Goal: Task Accomplishment & Management: Manage account settings

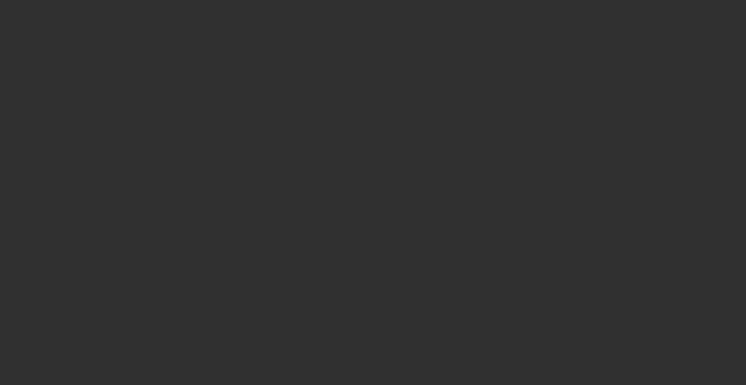
select select "10"
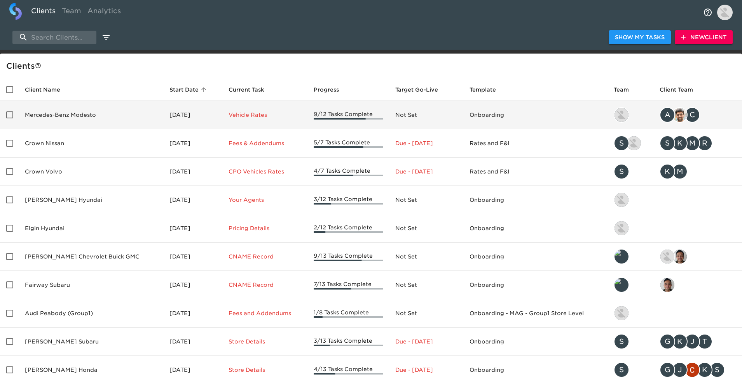
click at [99, 113] on td "Mercedes-Benz Modesto" at bounding box center [91, 115] width 145 height 28
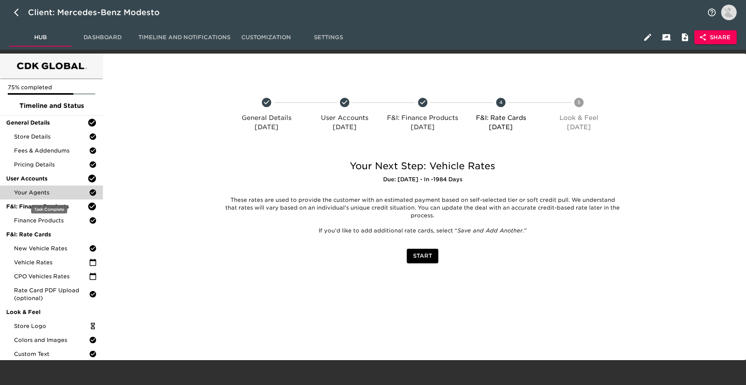
click at [53, 196] on span "Your Agents" at bounding box center [51, 193] width 75 height 8
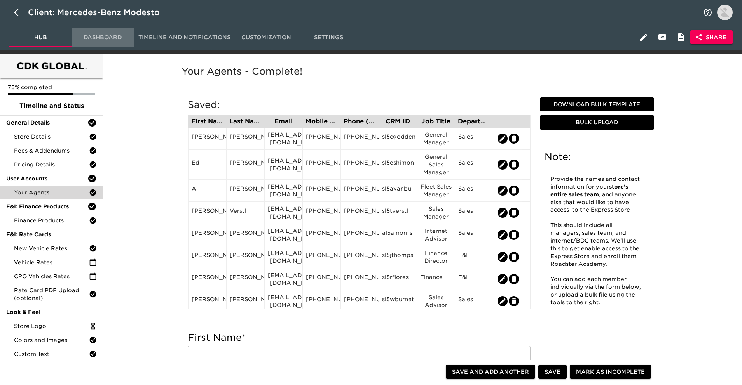
click at [107, 34] on span "Dashboard" at bounding box center [102, 38] width 53 height 10
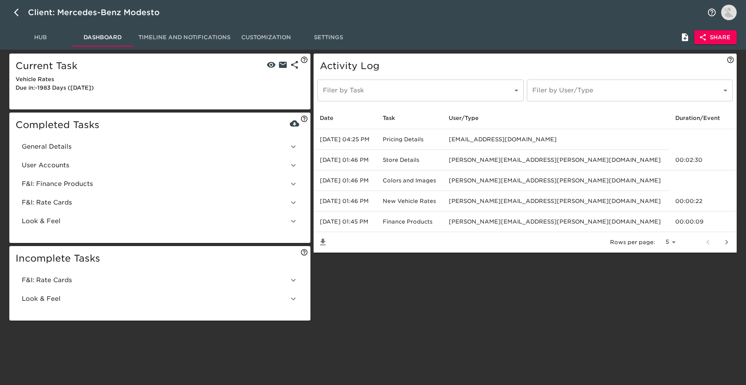
click at [164, 167] on span "User Accounts" at bounding box center [155, 165] width 267 height 9
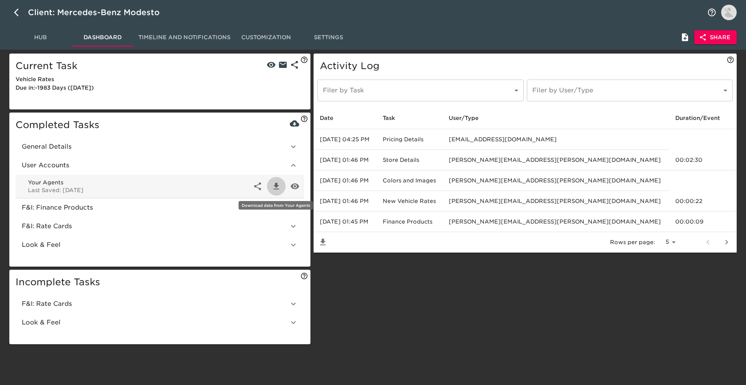
click at [274, 183] on icon "button" at bounding box center [276, 186] width 9 height 9
